Goal: Navigation & Orientation: Find specific page/section

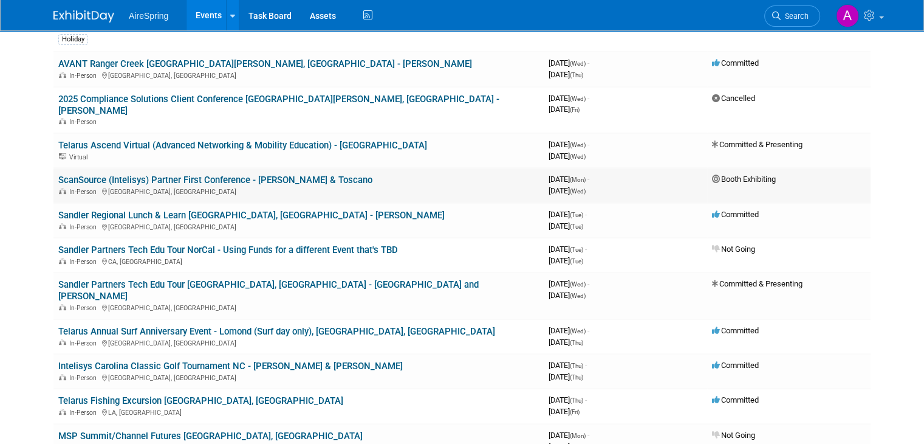
scroll to position [462, 0]
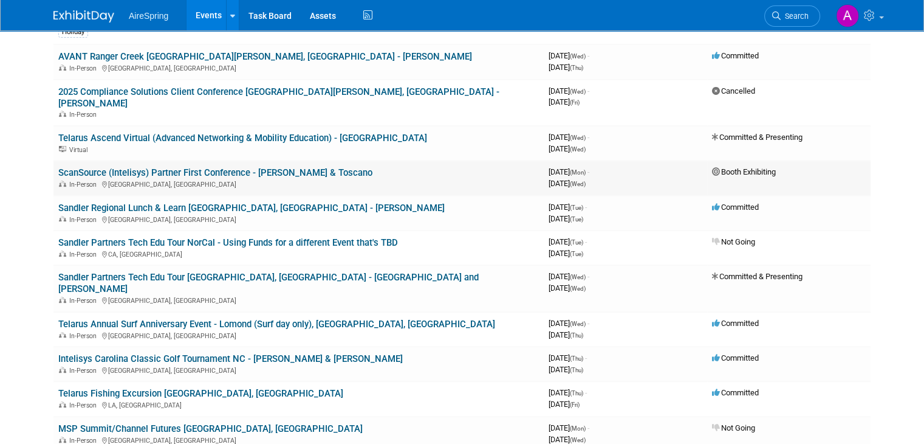
click at [310, 167] on link "ScanSource (Intelisys) Partner First Conference - Boalt & Toscano" at bounding box center [215, 172] width 314 height 11
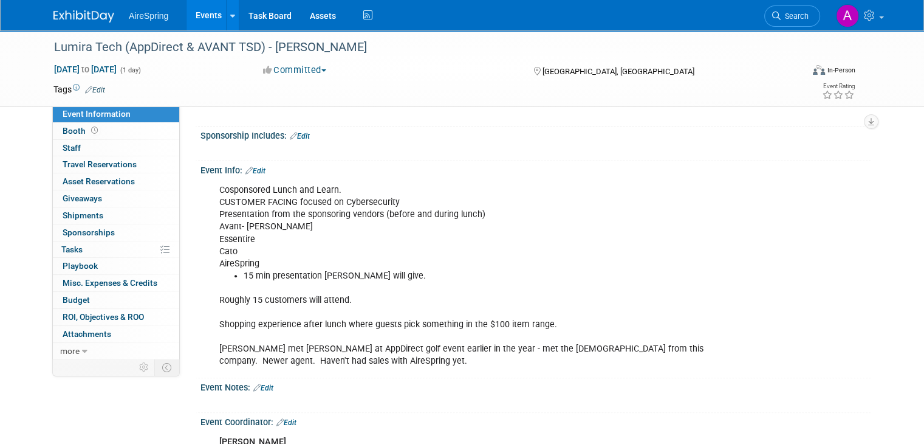
scroll to position [343, 0]
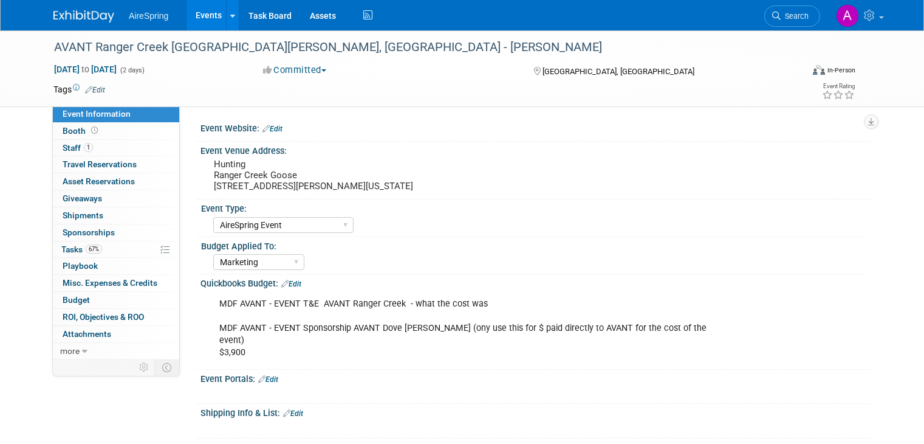
select select "AireSpring Event"
select select "Marketing"
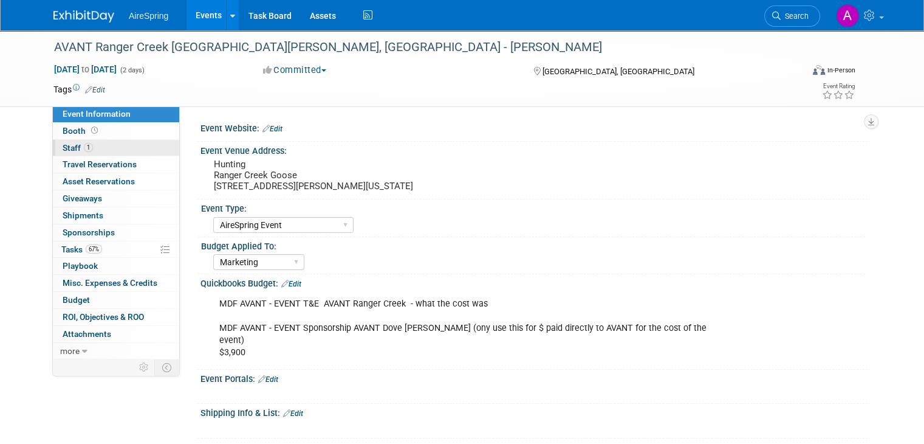
click at [119, 142] on link "1 Staff 1" at bounding box center [116, 148] width 126 height 16
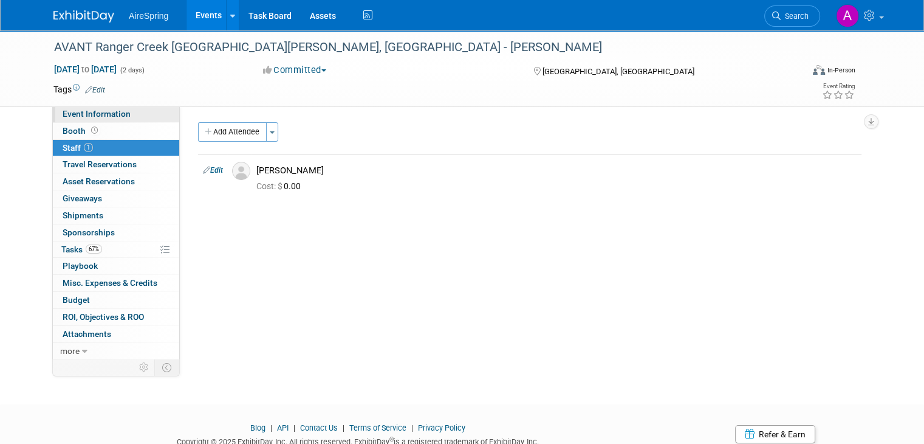
click at [119, 117] on link "Event Information" at bounding box center [116, 114] width 126 height 16
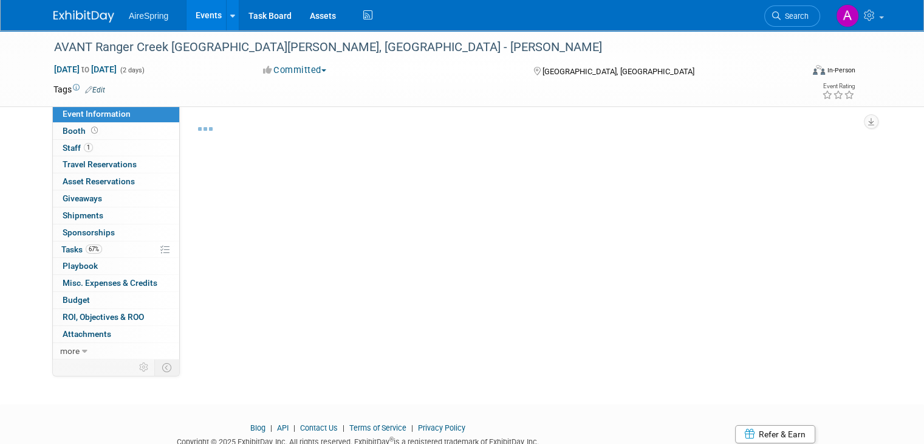
select select "AireSpring Event"
select select "Marketing"
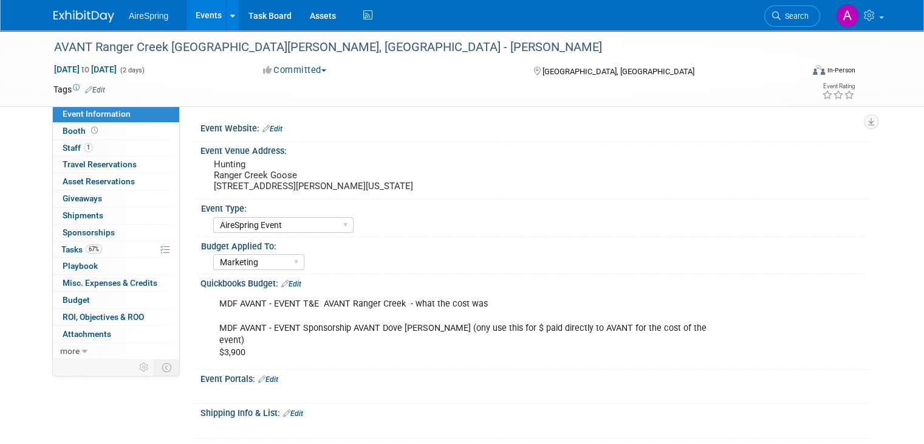
click at [184, 247] on div "Event Website: Edit Event Venue Address: Hunting Ranger Creek Goose 1906 N. Ave…" at bounding box center [525, 232] width 691 height 252
click at [244, 187] on pre "Hunting Ranger Creek Goose 1906 N. Ave E , Haskell, TX, United States, Texas" at bounding box center [340, 175] width 253 height 33
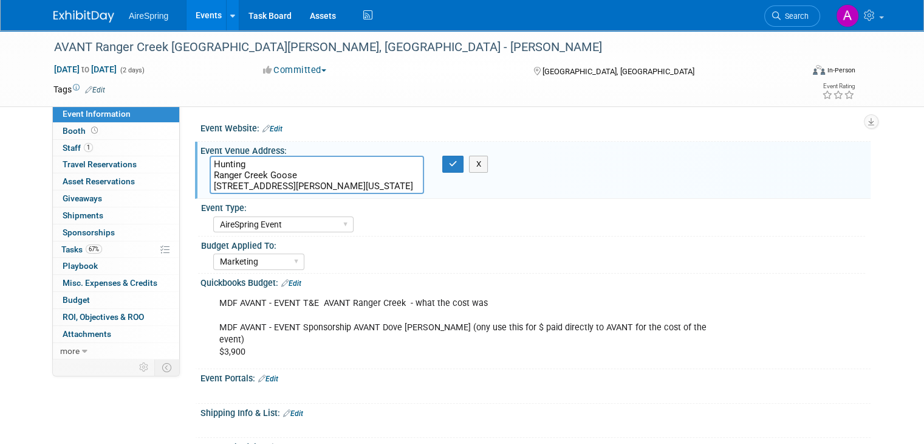
drag, startPoint x: 402, startPoint y: 184, endPoint x: 198, endPoint y: 176, distance: 204.4
click at [201, 176] on div "Hunting Ranger Creek Goose 1906 N. Ave E , Haskell, TX, United States, Texas" at bounding box center [317, 175] width 233 height 38
click at [445, 168] on button "button" at bounding box center [453, 164] width 22 height 17
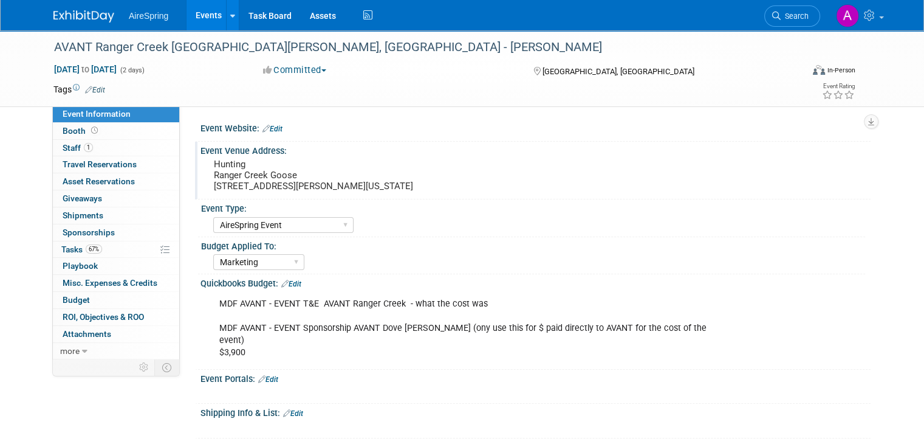
click at [357, 188] on pre "Hunting Ranger Creek Goose 1906 N. Ave E , Haskell, TX, United States, Texas" at bounding box center [340, 175] width 253 height 33
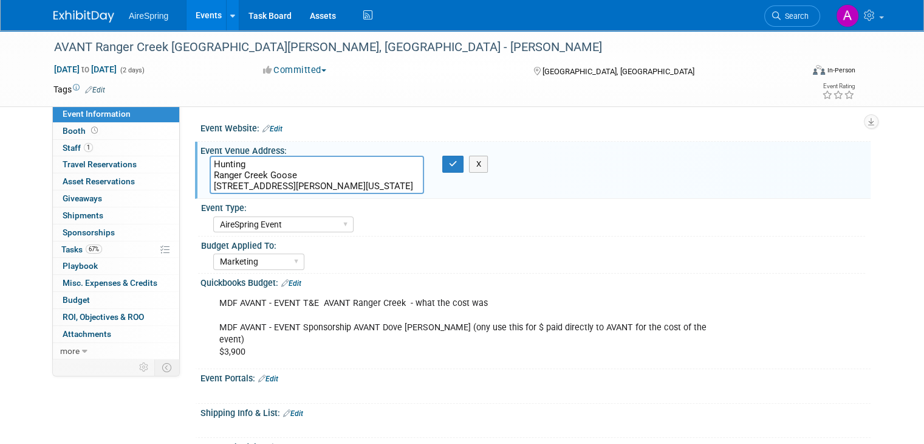
click at [348, 188] on textarea "Hunting Ranger Creek Goose 1906 N. Ave E , Haskell, TX, United States, Texas" at bounding box center [317, 175] width 215 height 38
type textarea "Hunting Ranger Creek Goose 1906 N. Ave E, Haskell, TX 79521"
click at [445, 166] on button "button" at bounding box center [453, 164] width 22 height 17
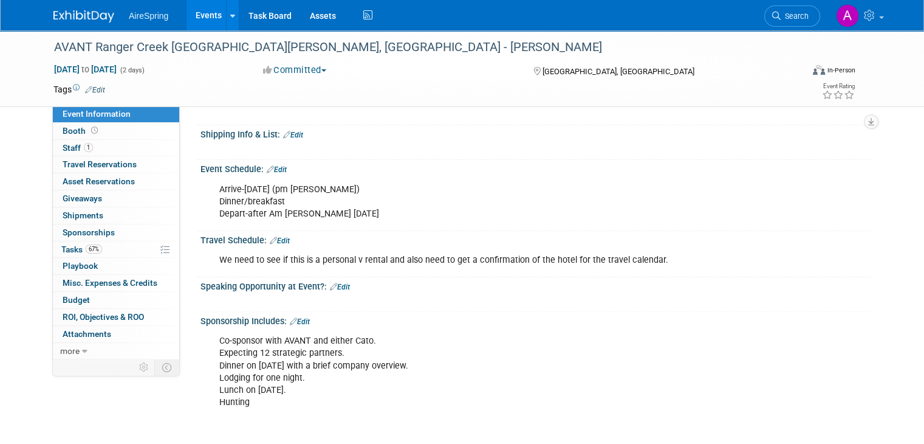
scroll to position [279, 0]
click at [438, 443] on li "How and who from AVANT is involved in this event?" at bounding box center [489, 450] width 490 height 12
click at [215, 252] on div "We need to see if this is a personal v rental and also need to get a confirmati…" at bounding box center [476, 259] width 530 height 24
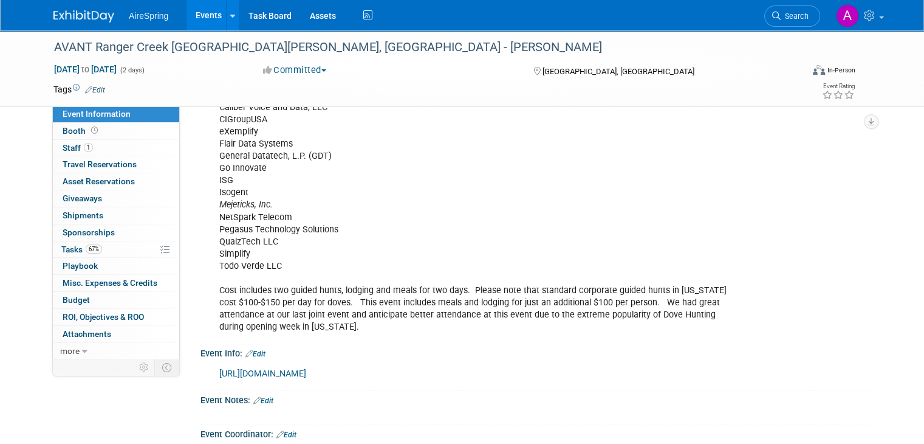
scroll to position [732, 0]
click at [275, 368] on link "https://rangercreekgoose.com/" at bounding box center [262, 373] width 87 height 10
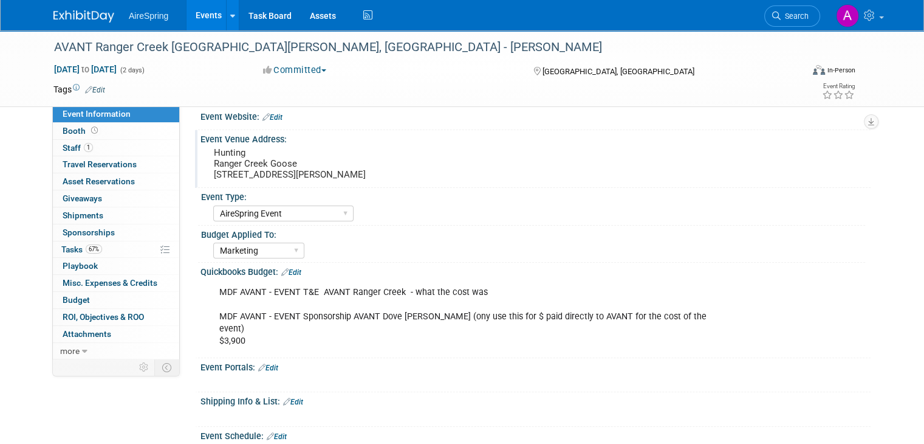
scroll to position [12, 0]
click at [92, 252] on link "67% Tasks 67%" at bounding box center [116, 249] width 126 height 16
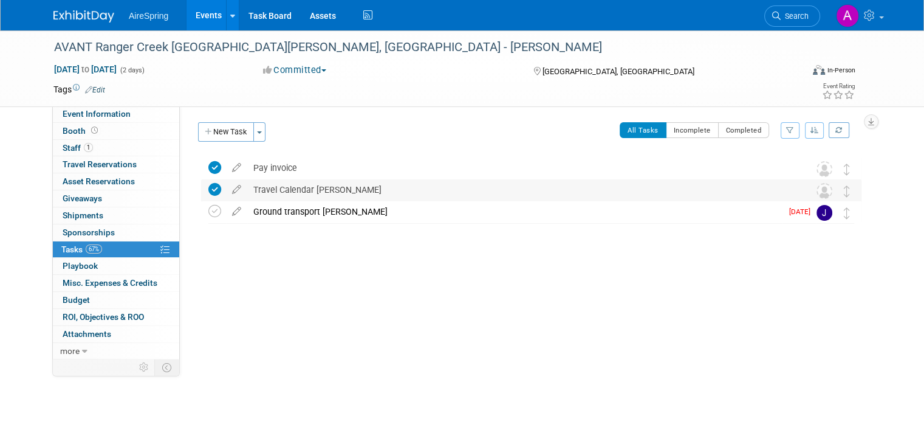
click at [299, 185] on div "Travel Calendar Zarate" at bounding box center [519, 189] width 545 height 21
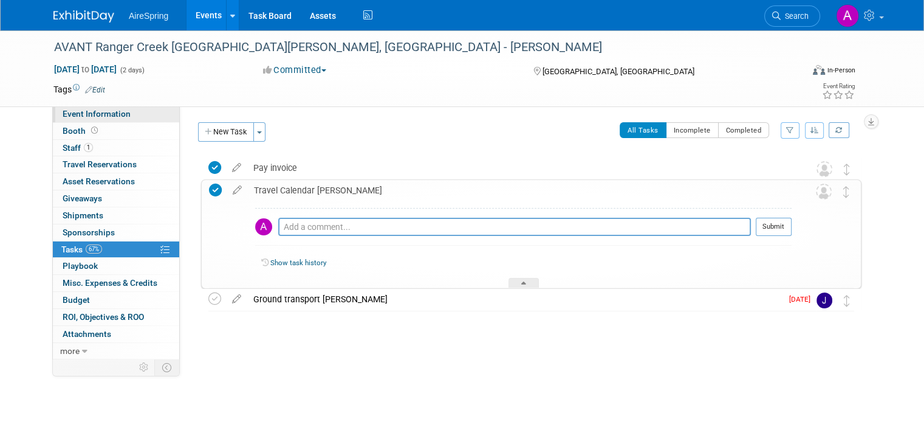
click at [122, 122] on link "Event Information" at bounding box center [116, 114] width 126 height 16
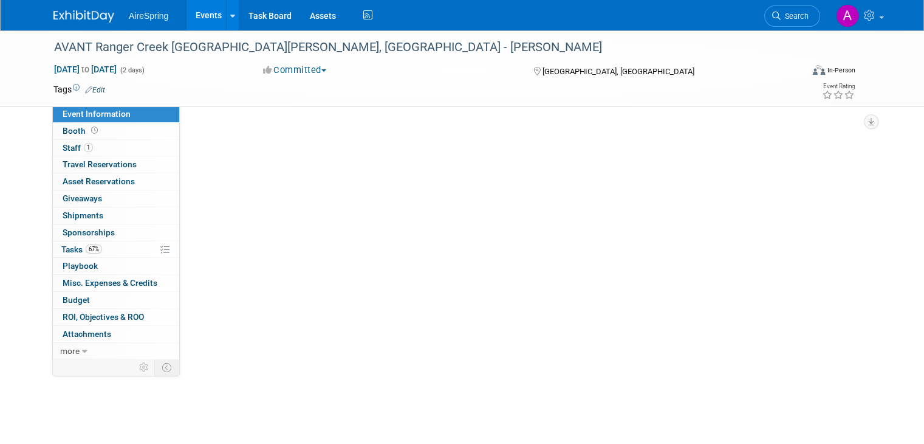
select select "AireSpring Event"
select select "Marketing"
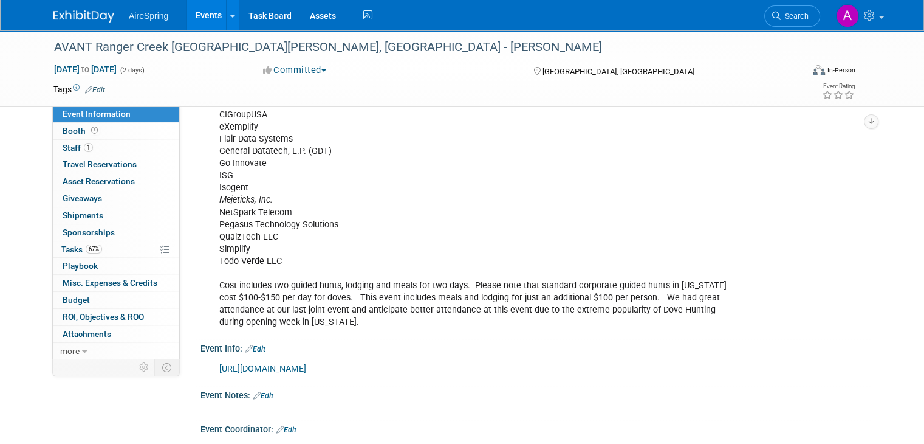
scroll to position [736, 0]
click at [201, 261] on div "Co-sponsor with AVANT and either Cato. Expecting 12 strategic partners. Dinner …" at bounding box center [536, 102] width 670 height 468
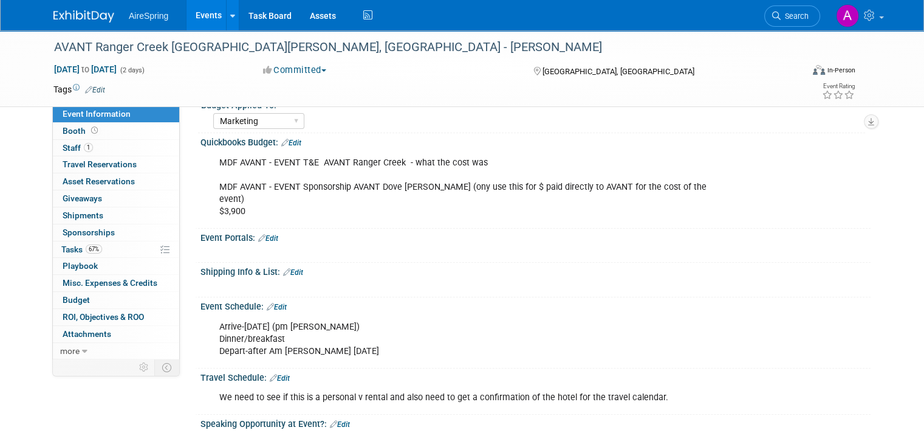
scroll to position [138, 0]
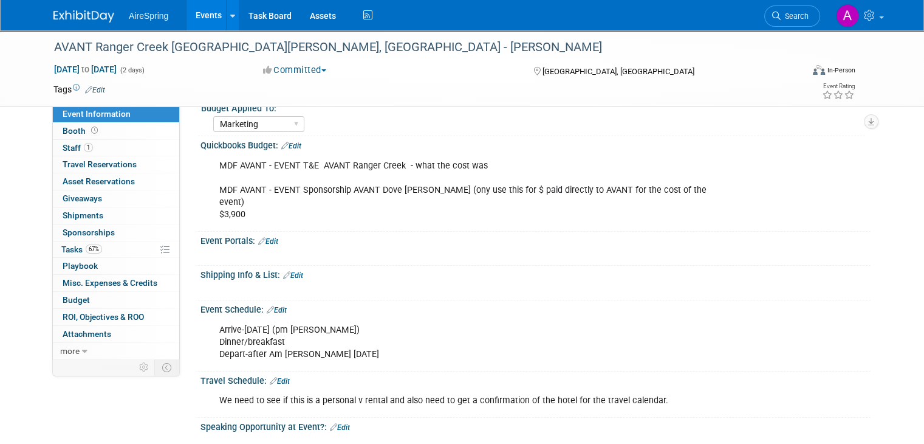
click at [197, 13] on link "Events" at bounding box center [209, 15] width 44 height 30
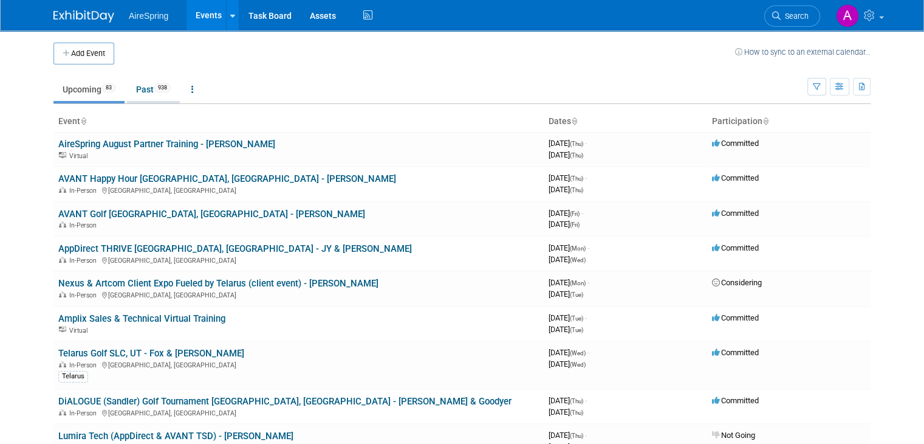
click at [159, 84] on span "938" at bounding box center [162, 87] width 16 height 9
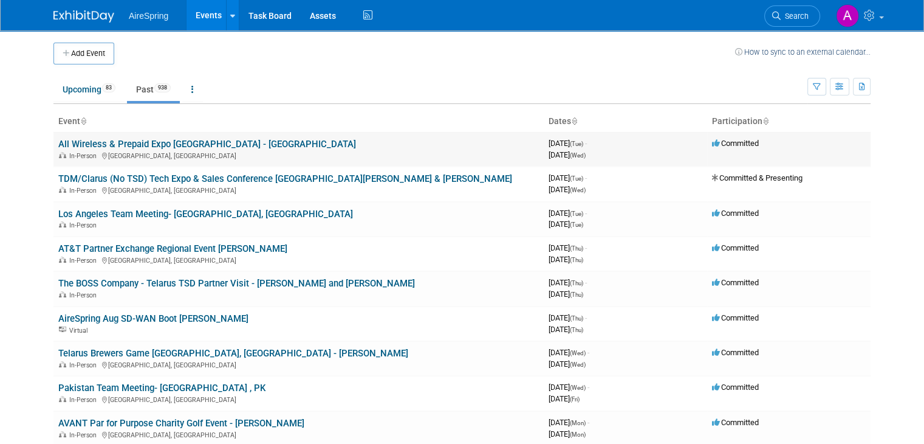
click at [171, 145] on link "All Wireless & Prepaid Expo Las Vegas - Hess" at bounding box center [207, 144] width 298 height 11
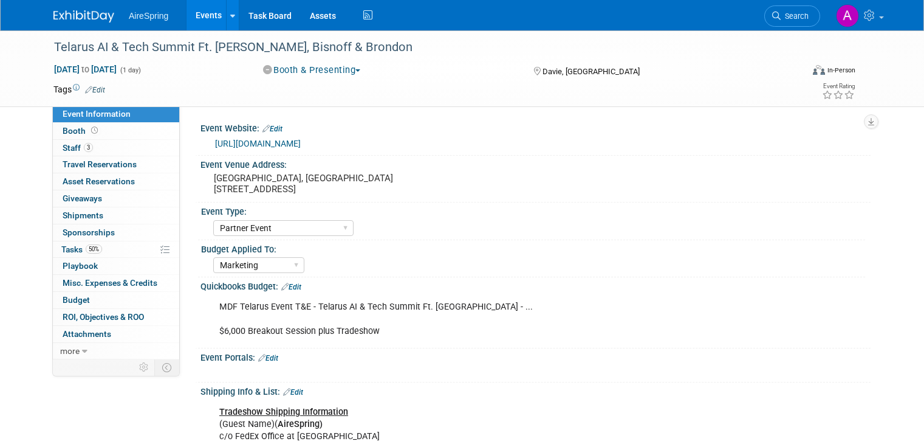
select select "Partner Event"
select select "Marketing"
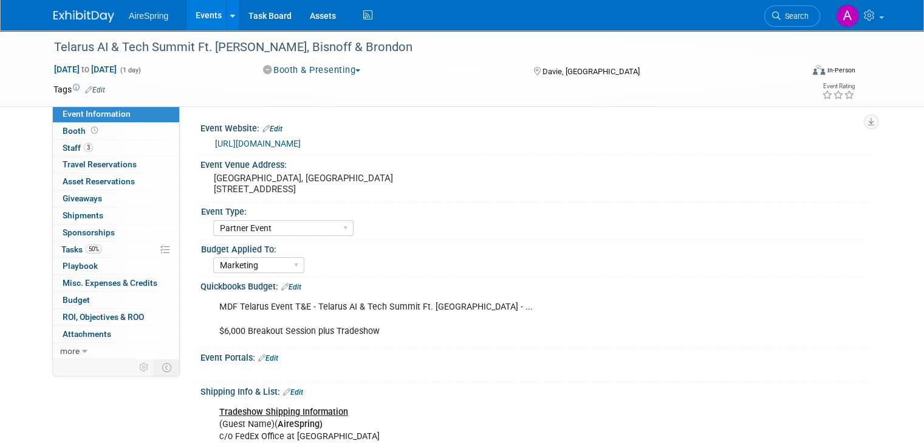
click at [199, 23] on link "Events" at bounding box center [209, 15] width 44 height 30
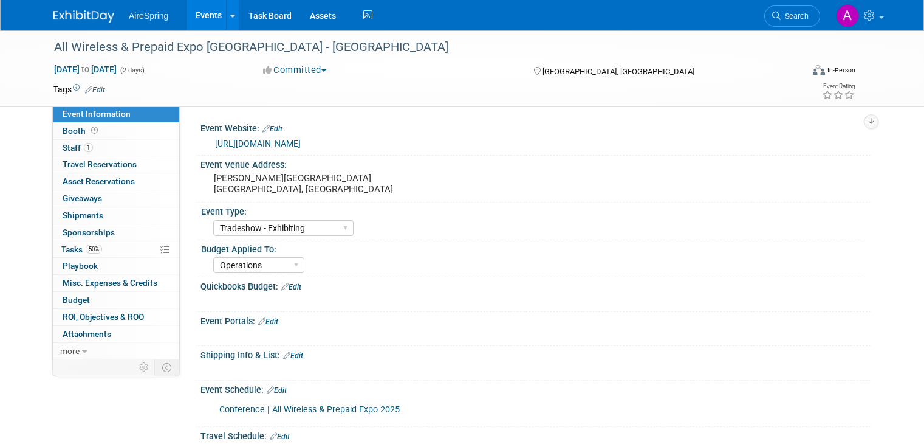
select select "Tradeshow - Exhibiting"
select select "Operations"
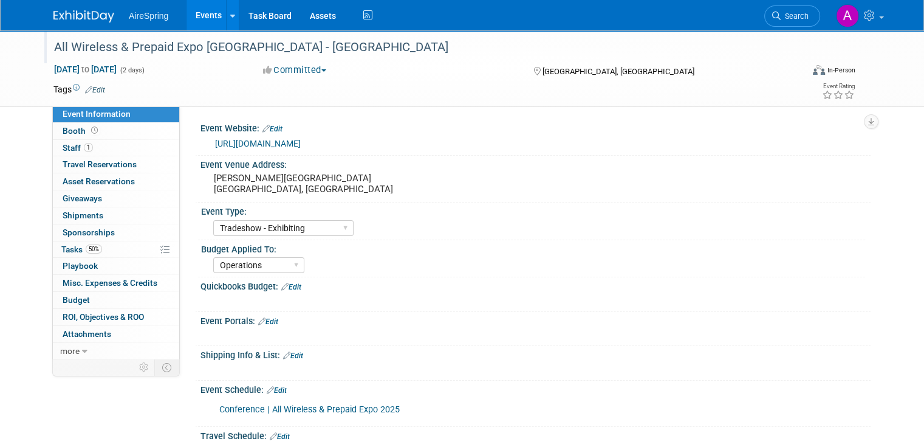
click at [215, 41] on div "All Wireless & Prepaid Expo Las Vegas - Hess" at bounding box center [419, 47] width 738 height 22
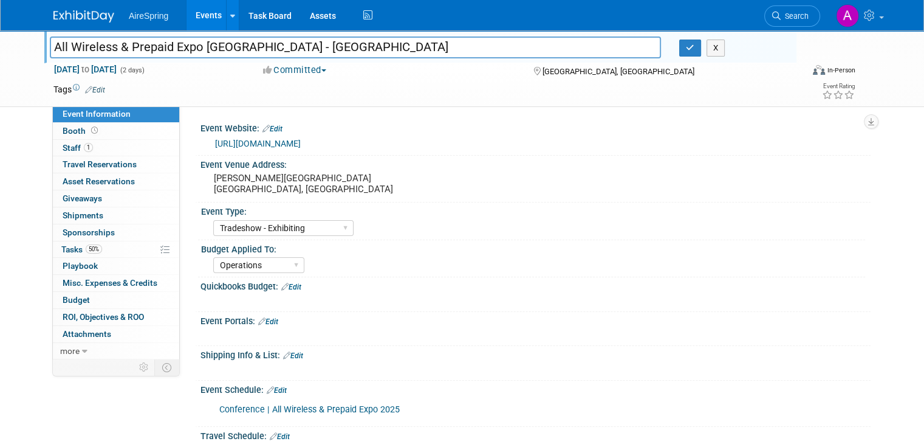
drag, startPoint x: 250, startPoint y: 49, endPoint x: 39, endPoint y: 51, distance: 211.5
click at [50, 51] on input "All Wireless & Prepaid Expo Las Vegas - Hess" at bounding box center [355, 46] width 611 height 21
click at [404, 89] on td at bounding box center [412, 89] width 614 height 12
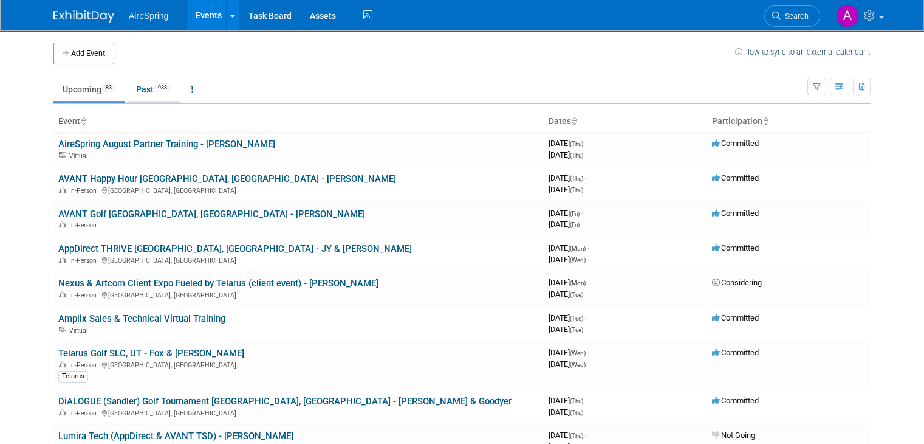
click at [158, 93] on link "Past 938" at bounding box center [153, 89] width 53 height 23
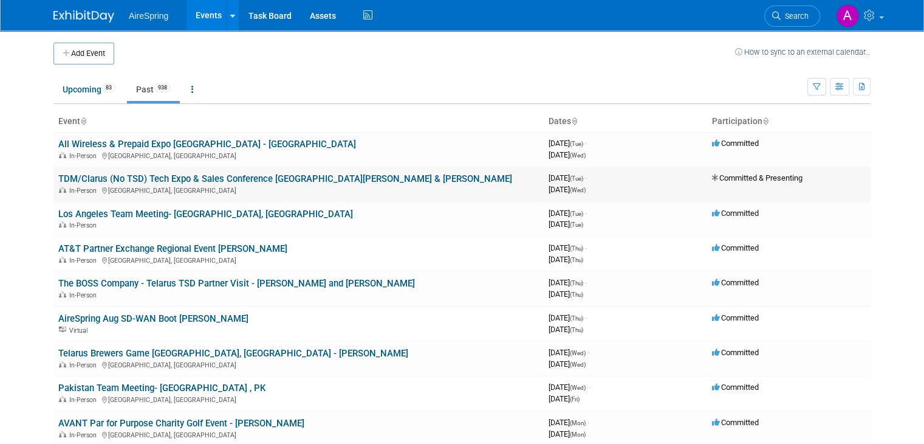
click at [177, 180] on link "TDM/Clarus (No TSD) Tech Expo & Sales Conference [GEOGRAPHIC_DATA][PERSON_NAME]…" at bounding box center [285, 178] width 454 height 11
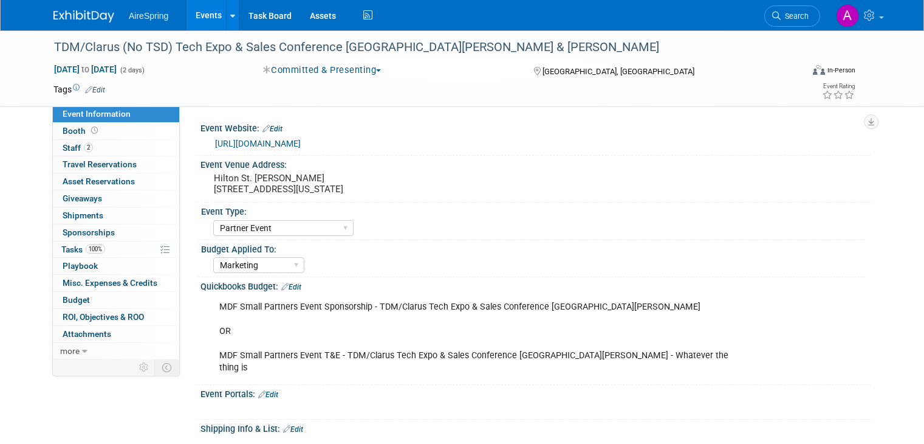
select select "Partner Event"
select select "Marketing"
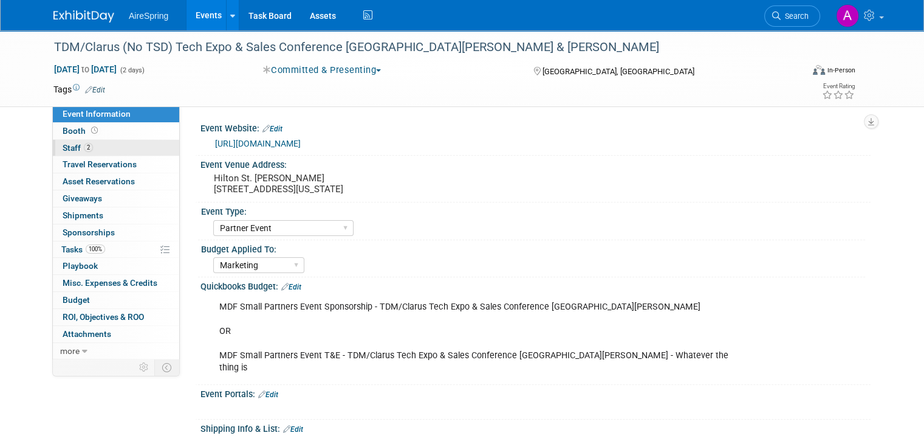
click at [94, 146] on link "2 Staff 2" at bounding box center [116, 148] width 126 height 16
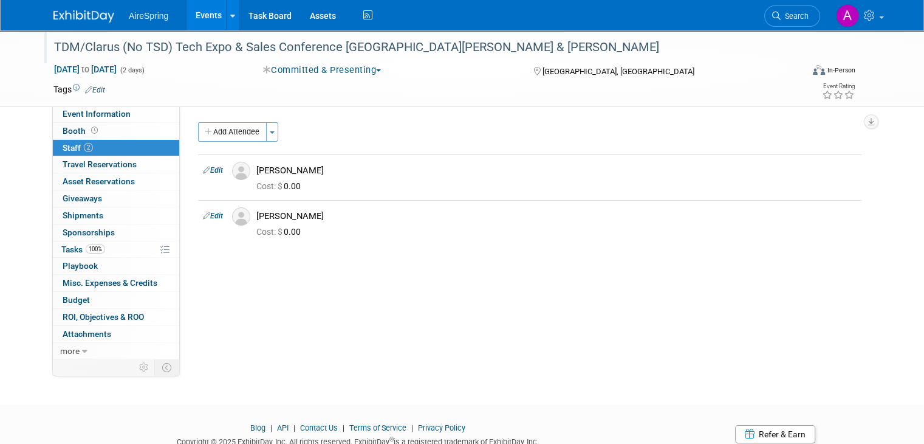
click at [272, 50] on div "TDM/Clarus (No TSD) Tech Expo & Sales Conference [GEOGRAPHIC_DATA][PERSON_NAME]…" at bounding box center [419, 47] width 738 height 22
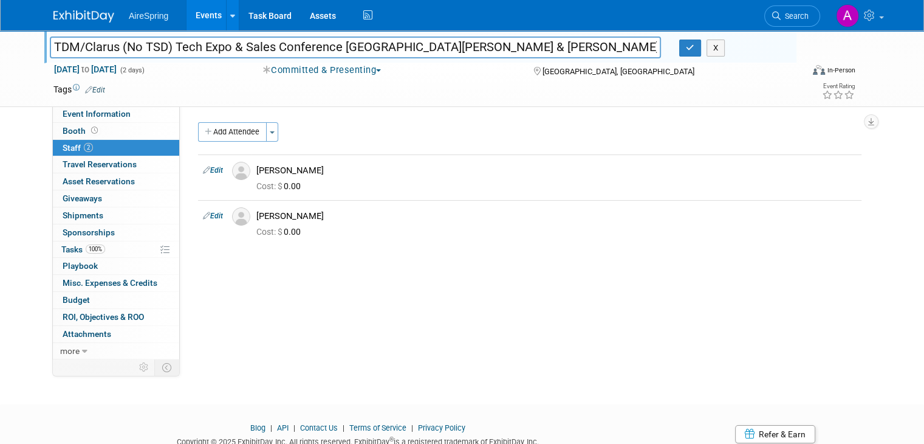
drag, startPoint x: 328, startPoint y: 44, endPoint x: 29, endPoint y: 52, distance: 298.5
click at [41, 52] on div "TDM/Clarus (No TSD) Tech Expo & Sales Conference [GEOGRAPHIC_DATA][PERSON_NAME]…" at bounding box center [356, 49] width 630 height 18
click at [397, 308] on div "Event Website: Edit https://tdm.cc/tech-expo-sponsor/ Event Venue Address: Hilt…" at bounding box center [525, 232] width 691 height 252
click at [25, 142] on div "TDM/Clarus (No TSD) Tech Expo & Sales Conference St. Louis - Hailey & O'Leary T…" at bounding box center [462, 206] width 924 height 352
drag, startPoint x: 328, startPoint y: 46, endPoint x: 0, endPoint y: 44, distance: 328.2
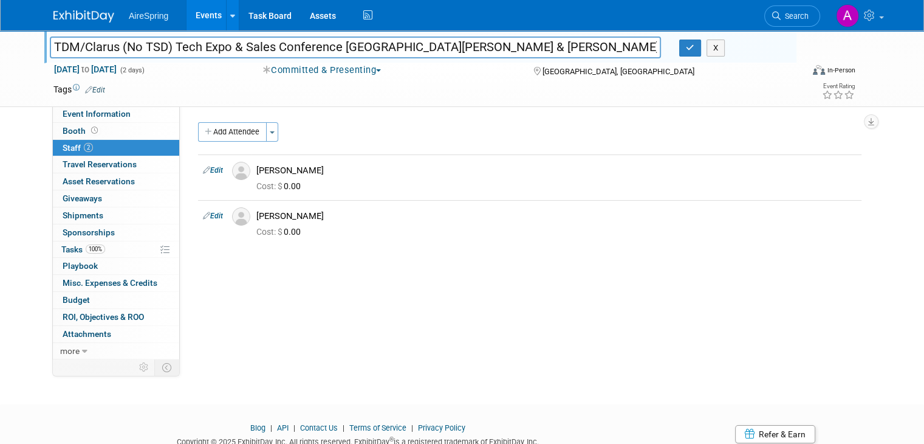
click at [0, 44] on div "TDM/Clarus (No TSD) Tech Expo & Sales Conference St. Louis - Hailey & O'Leary T…" at bounding box center [462, 68] width 924 height 77
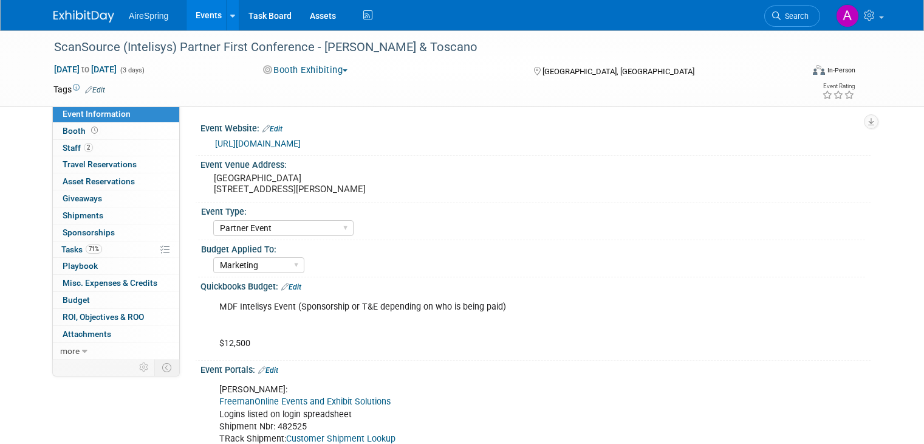
select select "Partner Event"
select select "Marketing"
select select "Partner Event"
select select "Marketing"
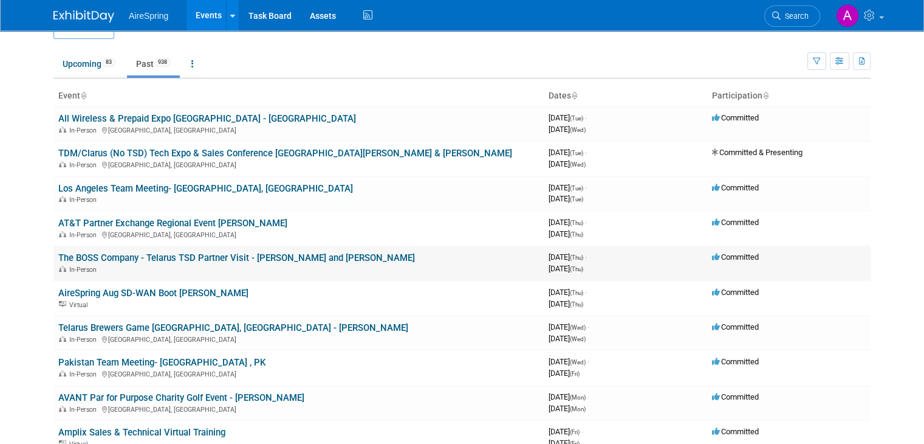
scroll to position [26, 0]
click at [225, 398] on link "AVANT Par for Purpose Charity Golf Event - [PERSON_NAME]" at bounding box center [181, 396] width 246 height 11
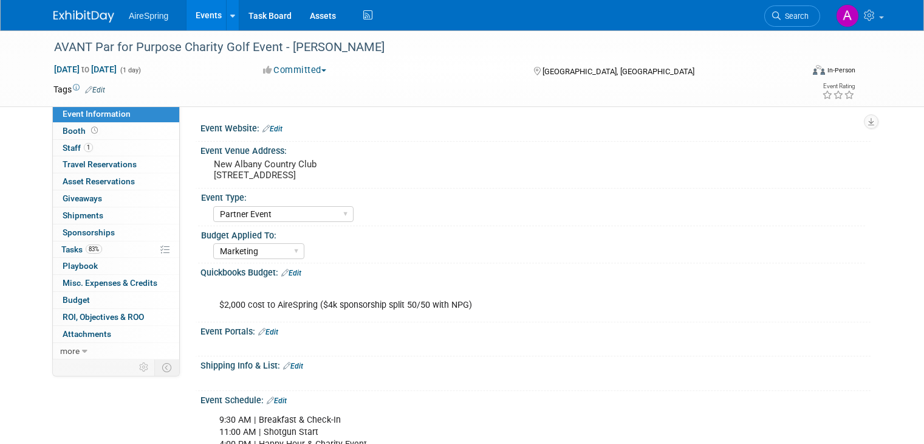
select select "Partner Event"
select select "Marketing"
